Goal: Information Seeking & Learning: Learn about a topic

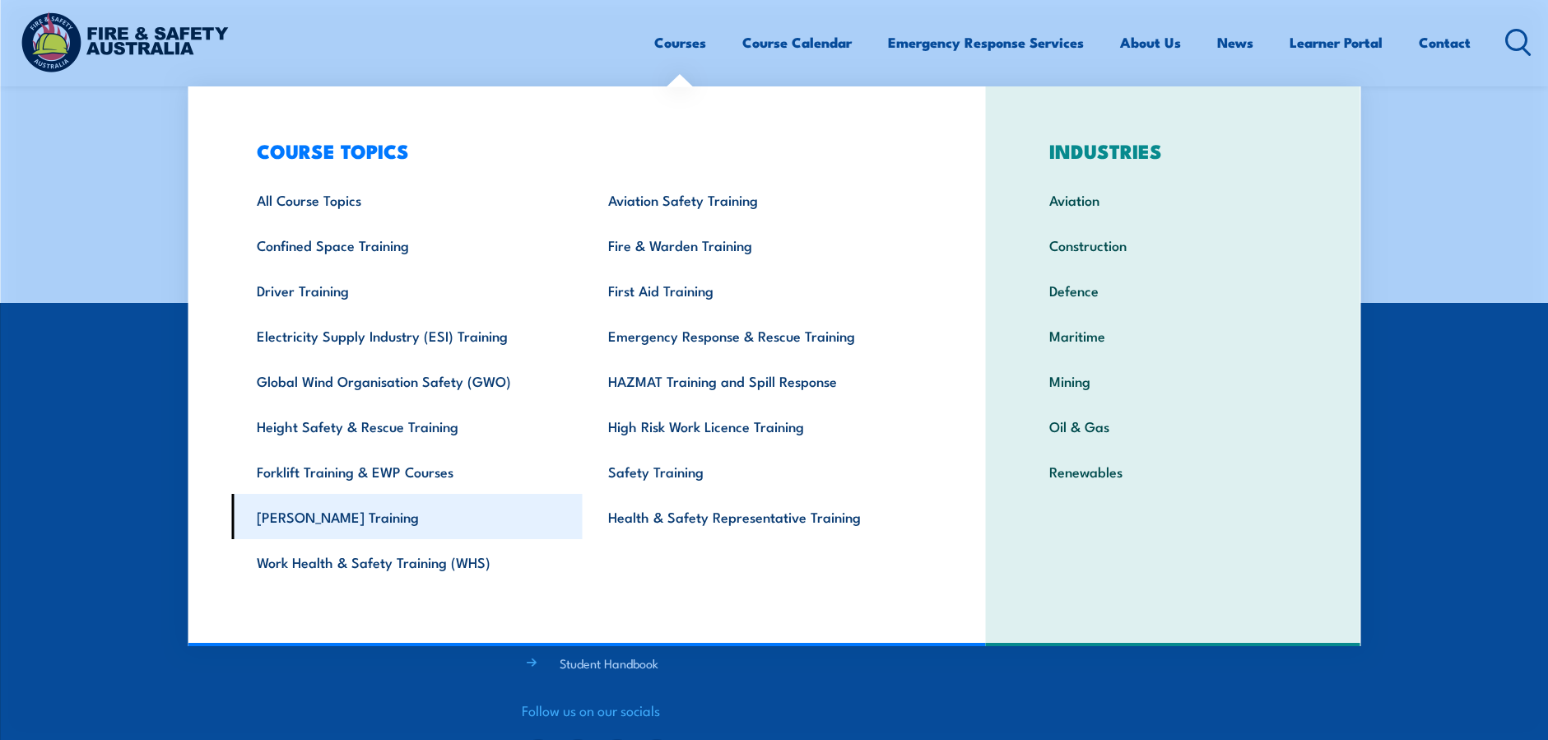
scroll to position [658, 0]
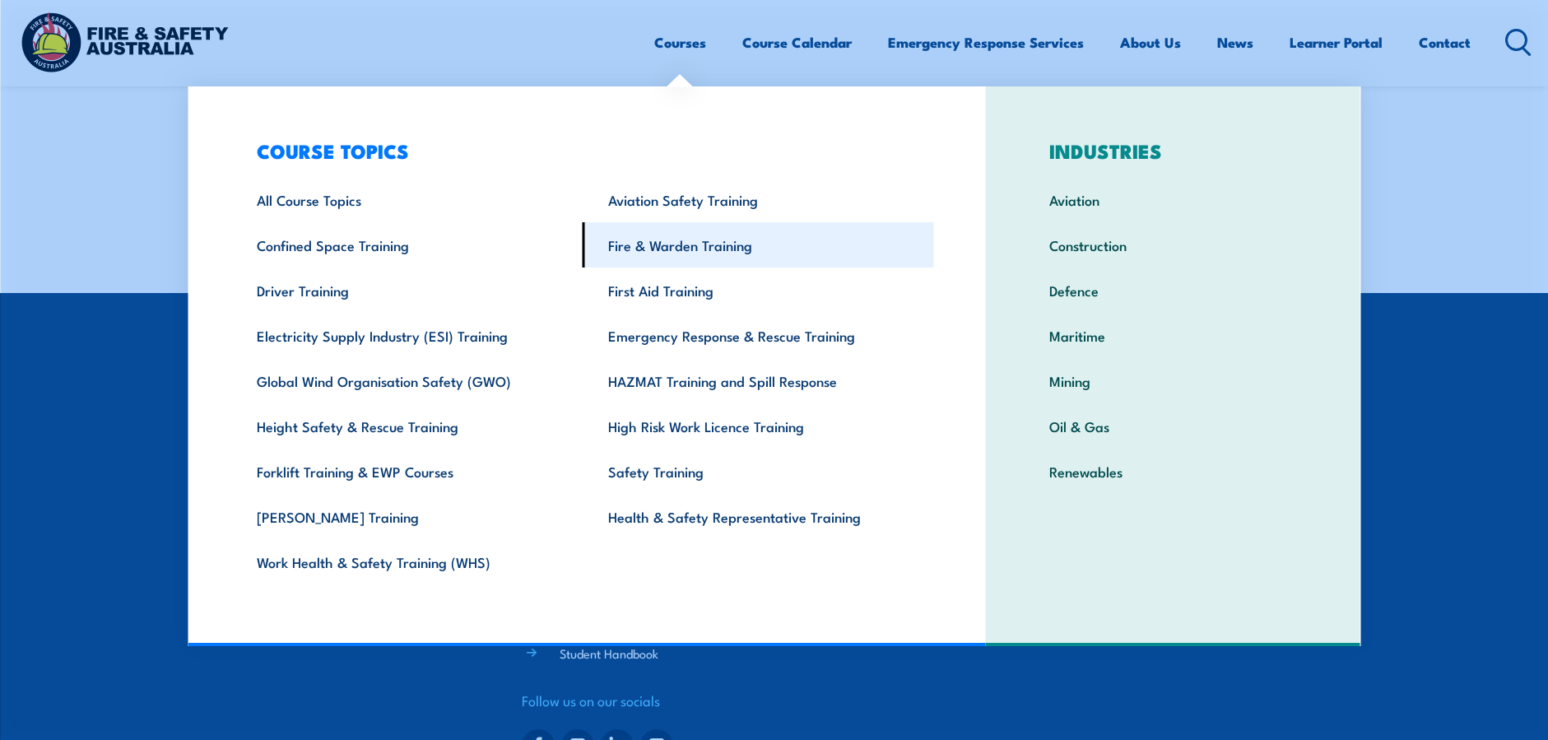
click at [699, 252] on link "Fire & Warden Training" at bounding box center [758, 244] width 351 height 45
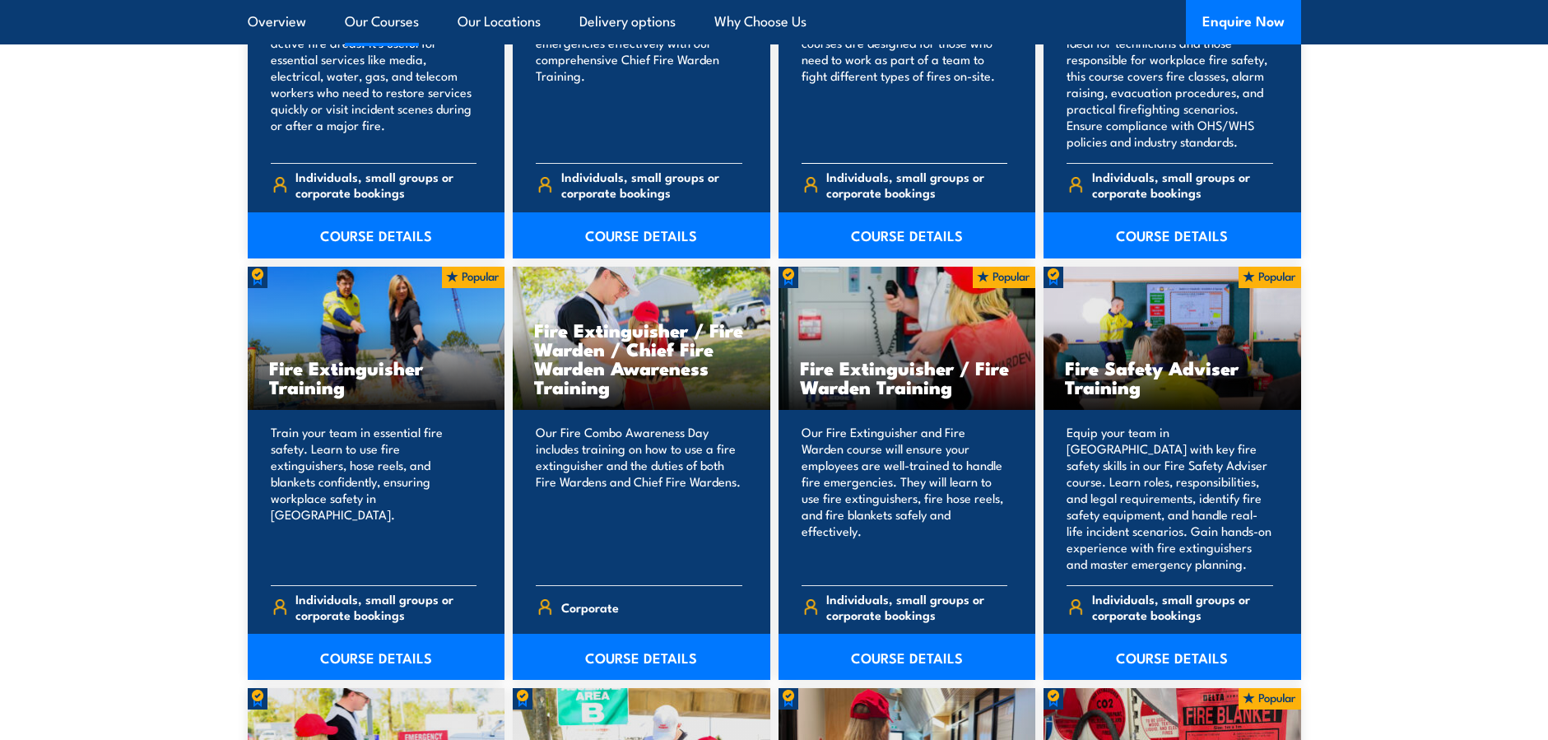
scroll to position [1563, 0]
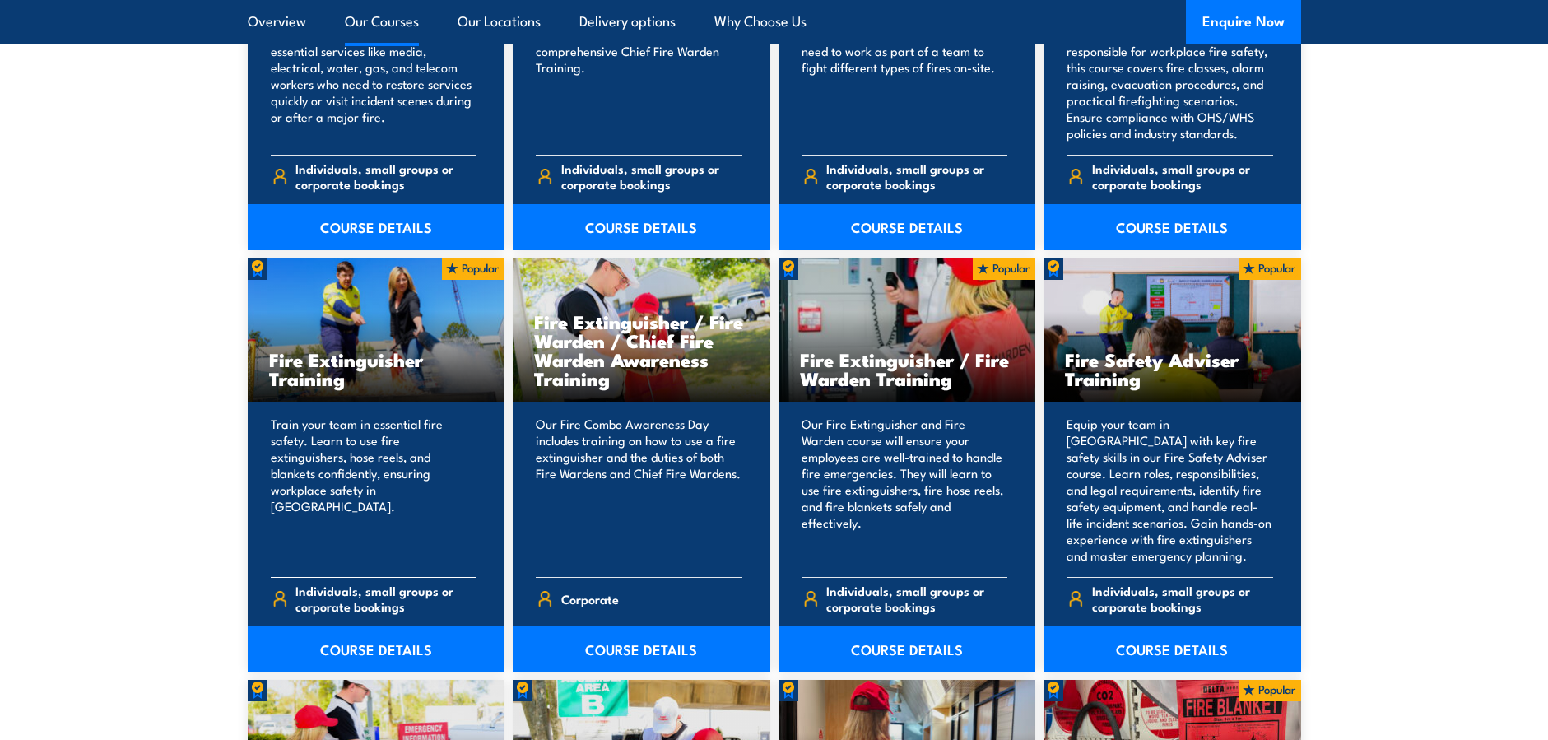
click at [423, 463] on p "Train your team in essential fire safety. Learn to use fire extinguishers, hose…" at bounding box center [374, 490] width 207 height 148
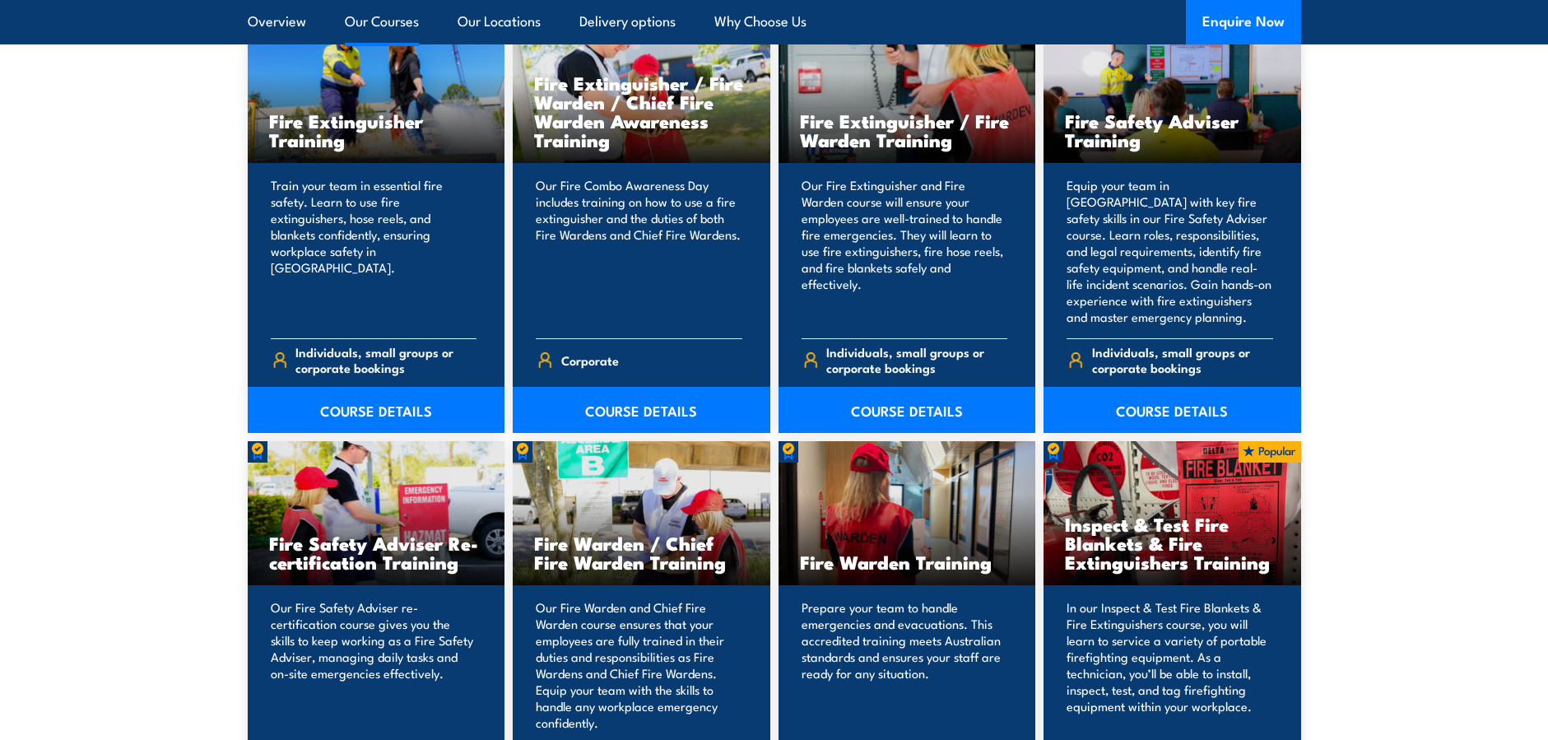
scroll to position [1810, 0]
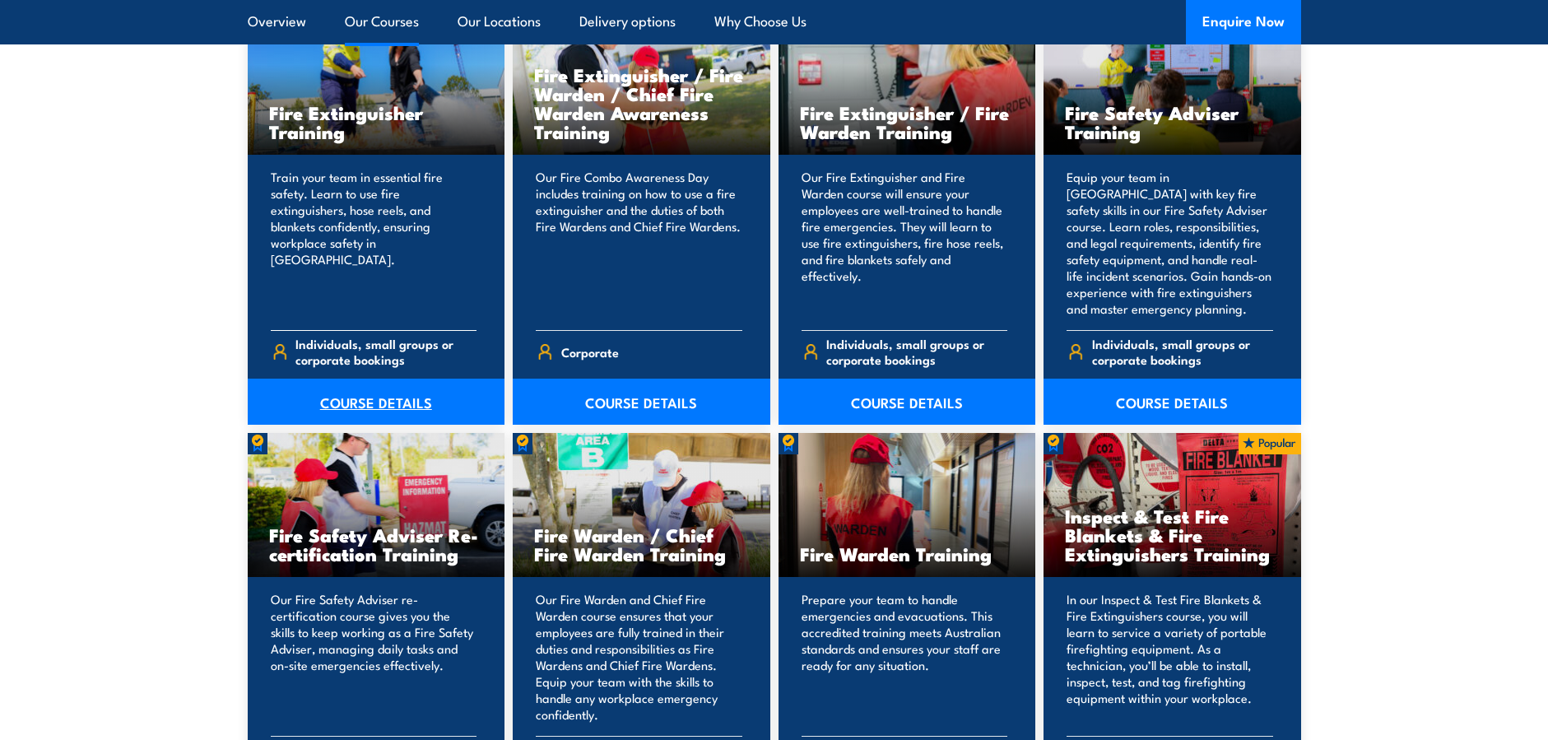
click at [354, 396] on link "COURSE DETAILS" at bounding box center [377, 401] width 258 height 46
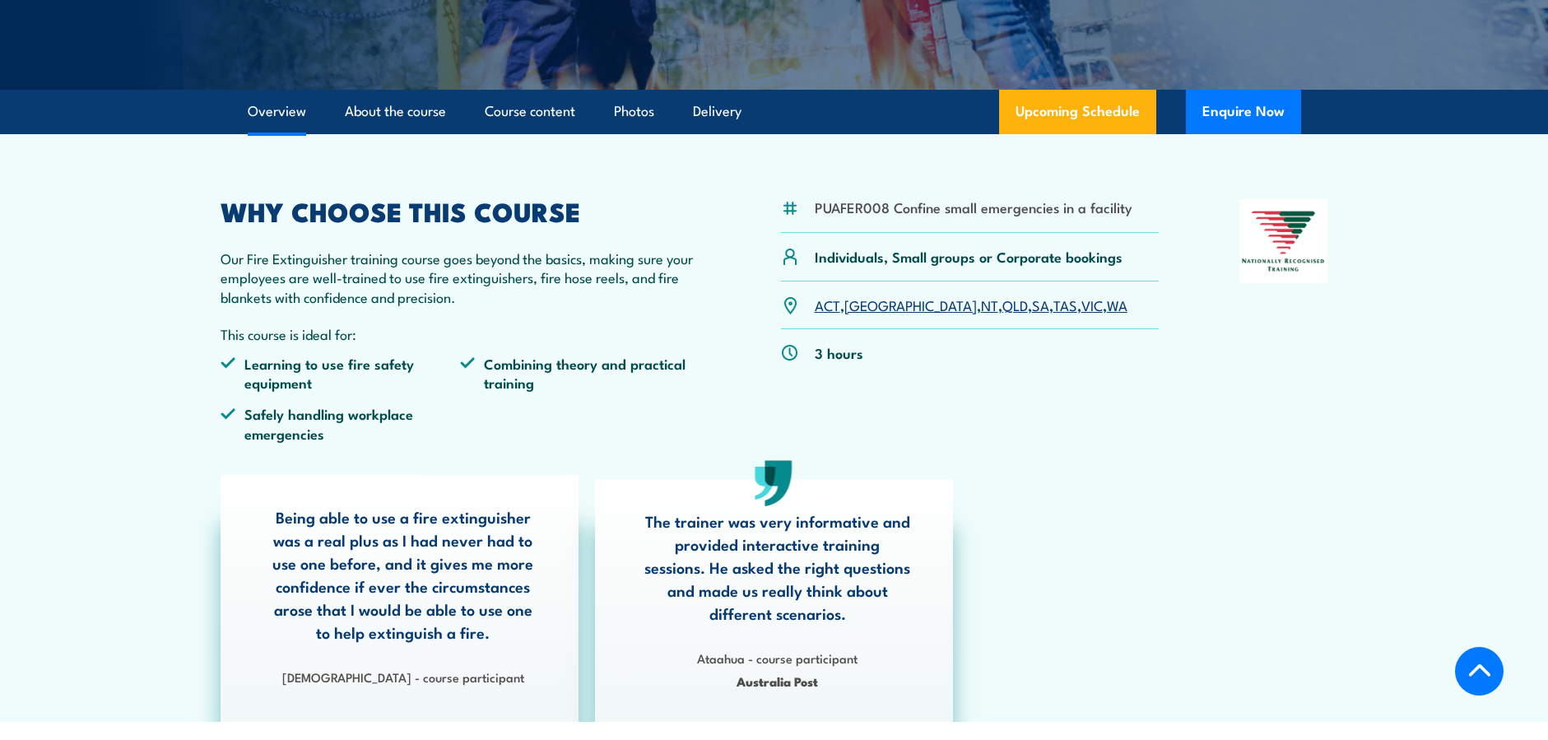
scroll to position [411, 0]
